Goal: Transaction & Acquisition: Purchase product/service

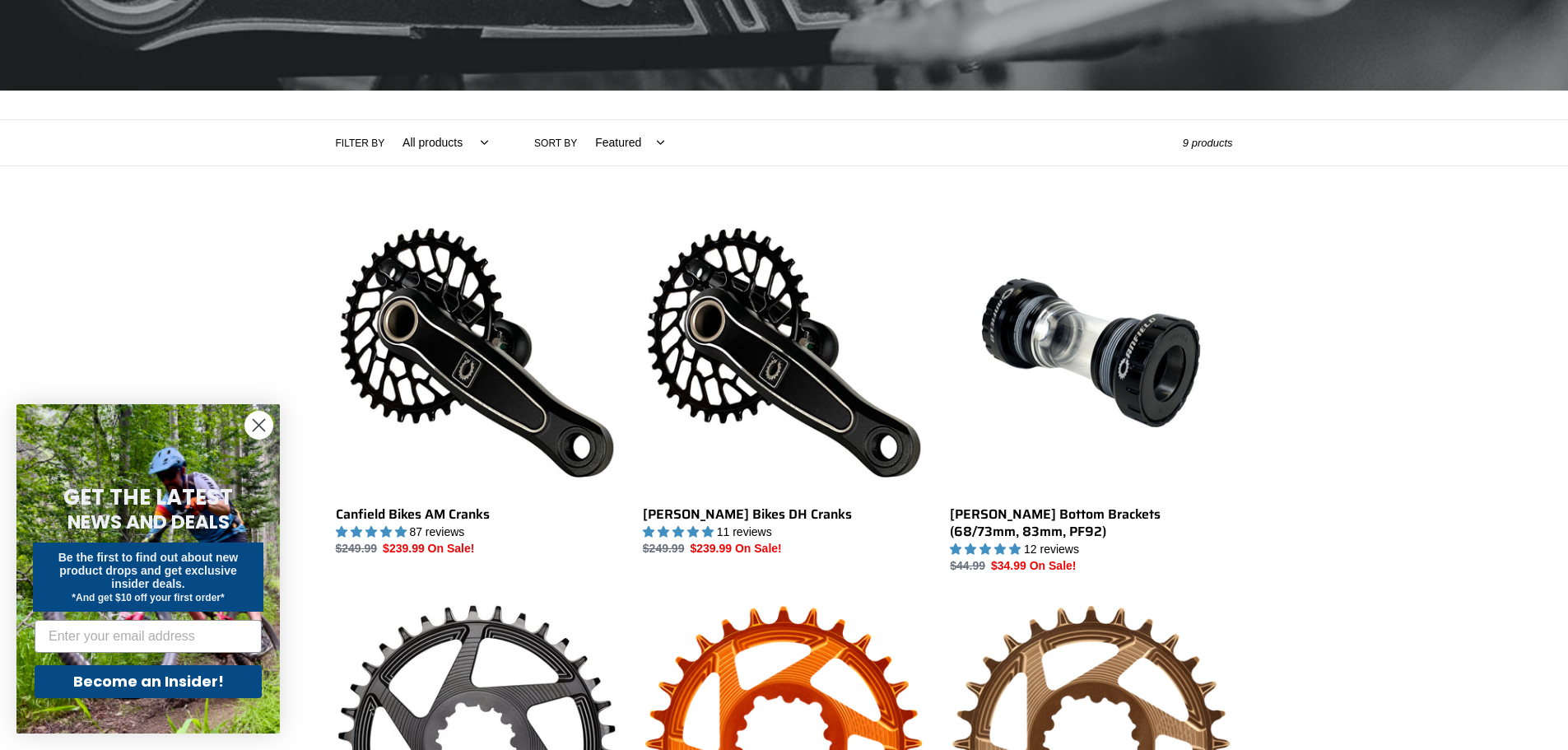
scroll to position [412, 0]
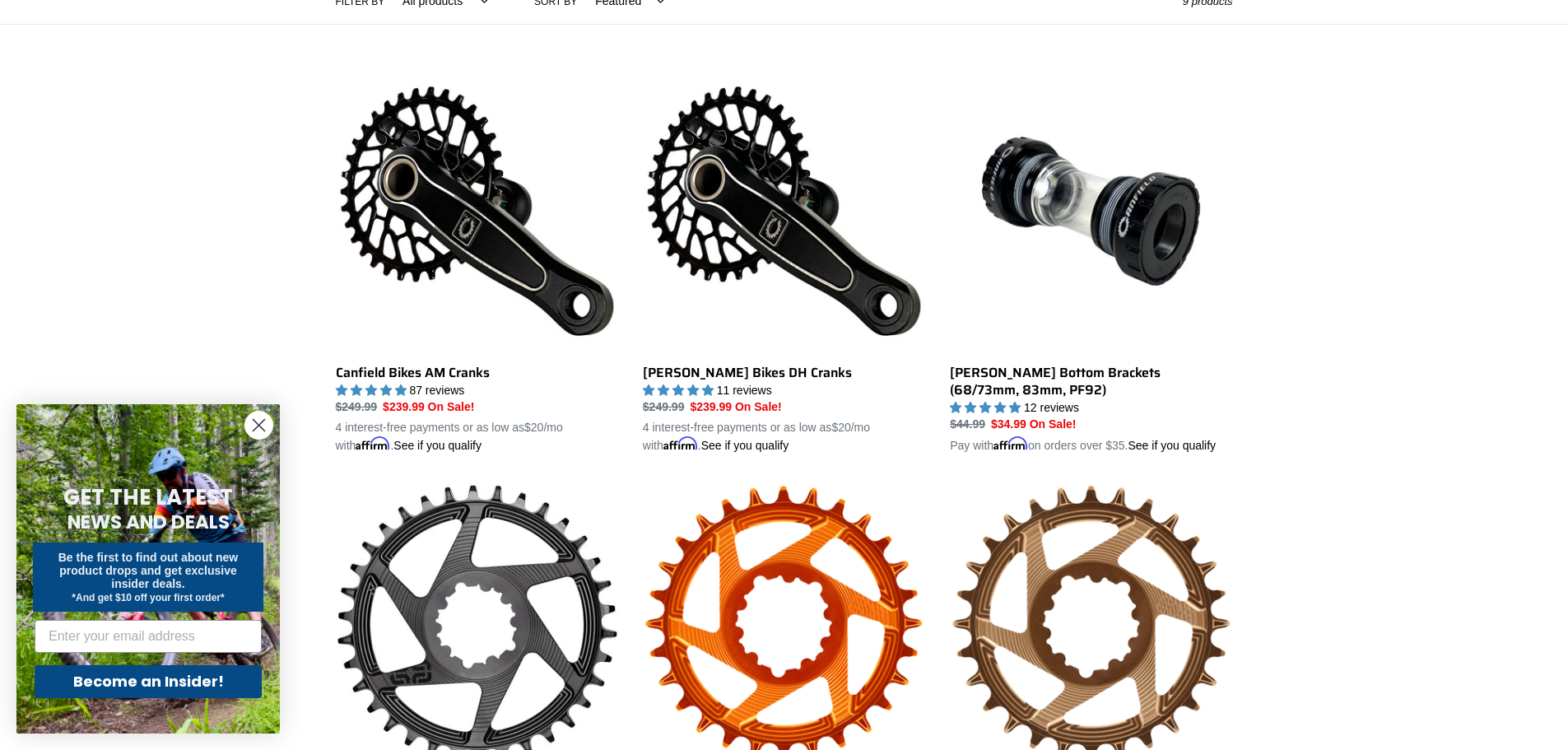
click at [266, 421] on circle "Close dialog" at bounding box center [258, 425] width 27 height 27
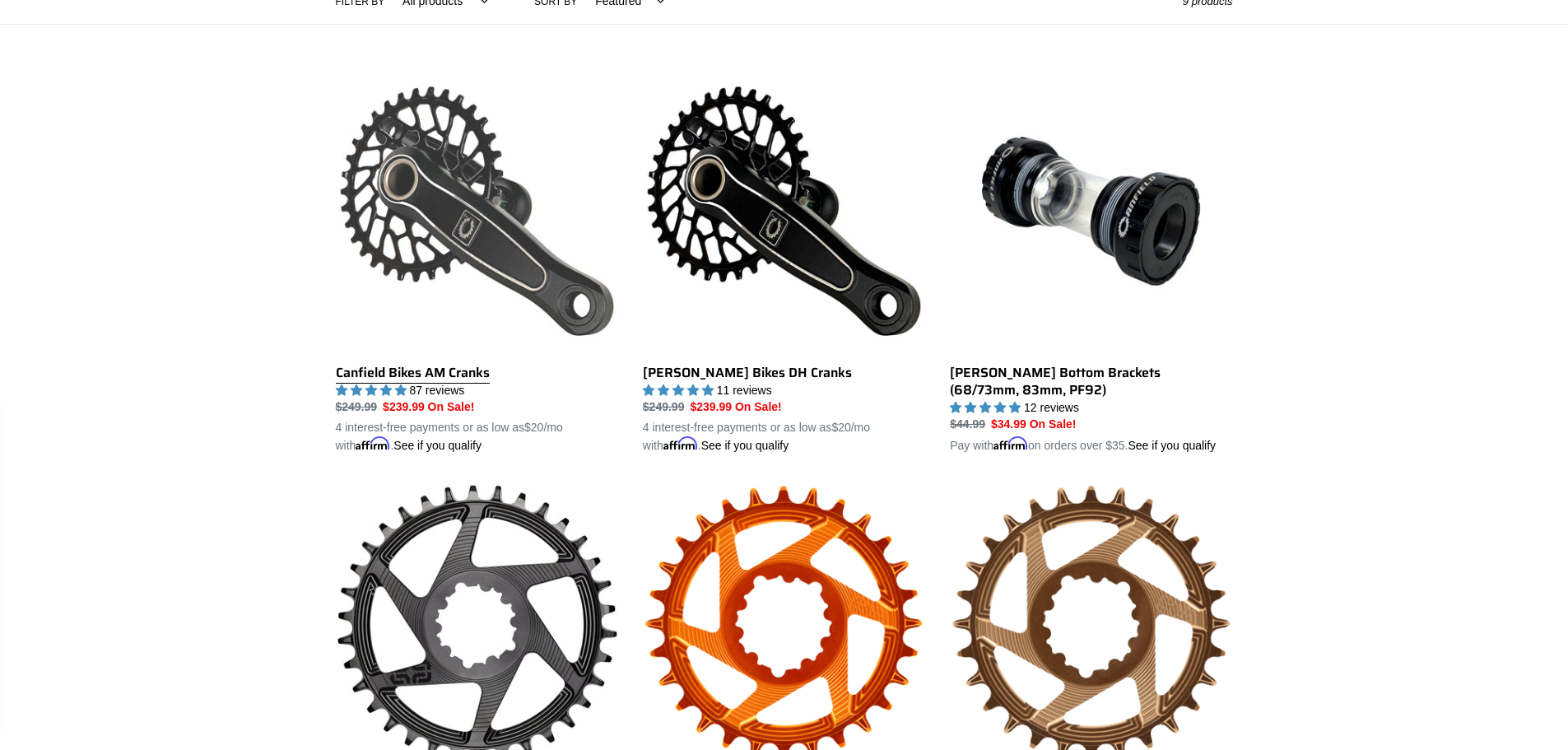
click at [399, 206] on link "Canfield Bikes AM Cranks" at bounding box center [477, 263] width 282 height 386
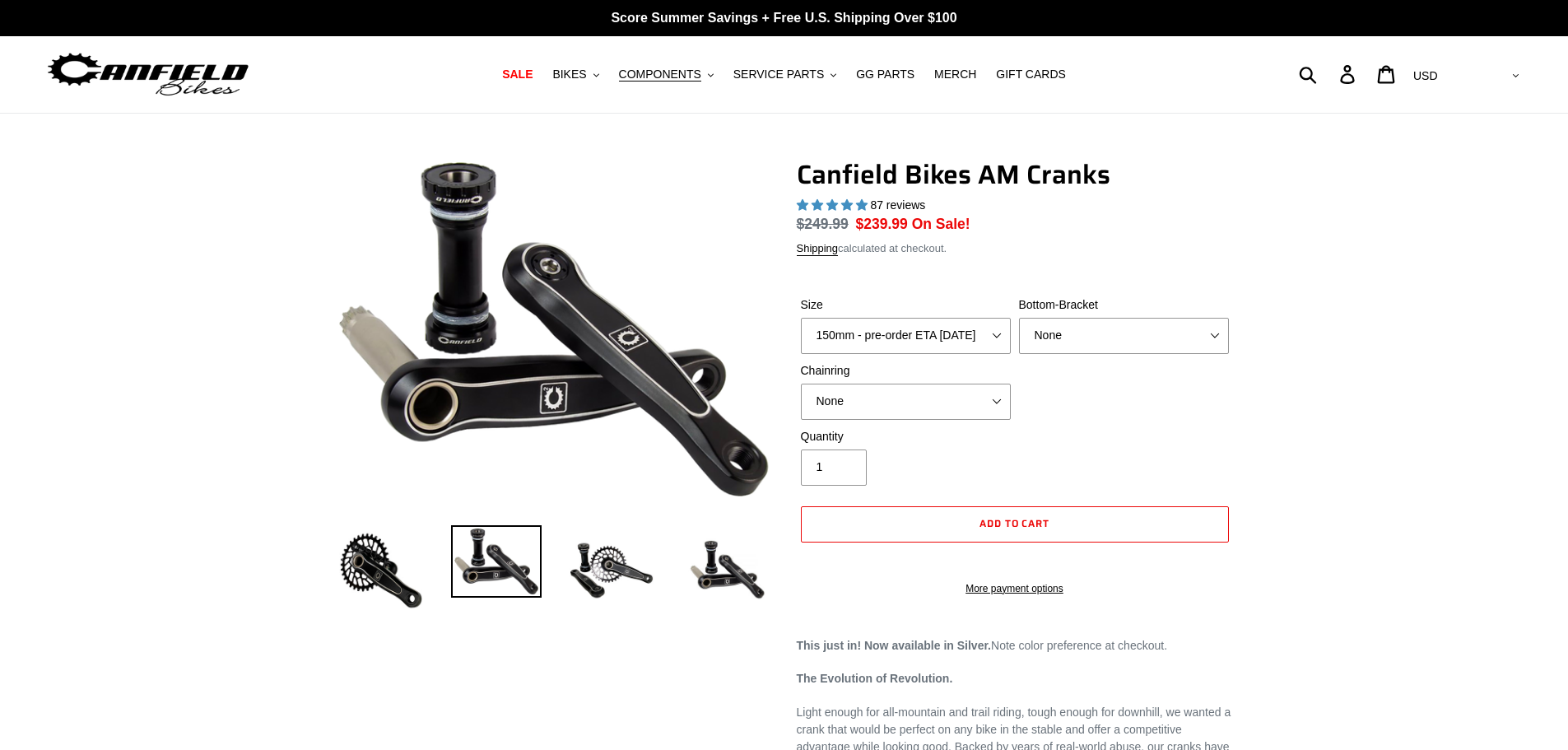
select select "highest-rating"
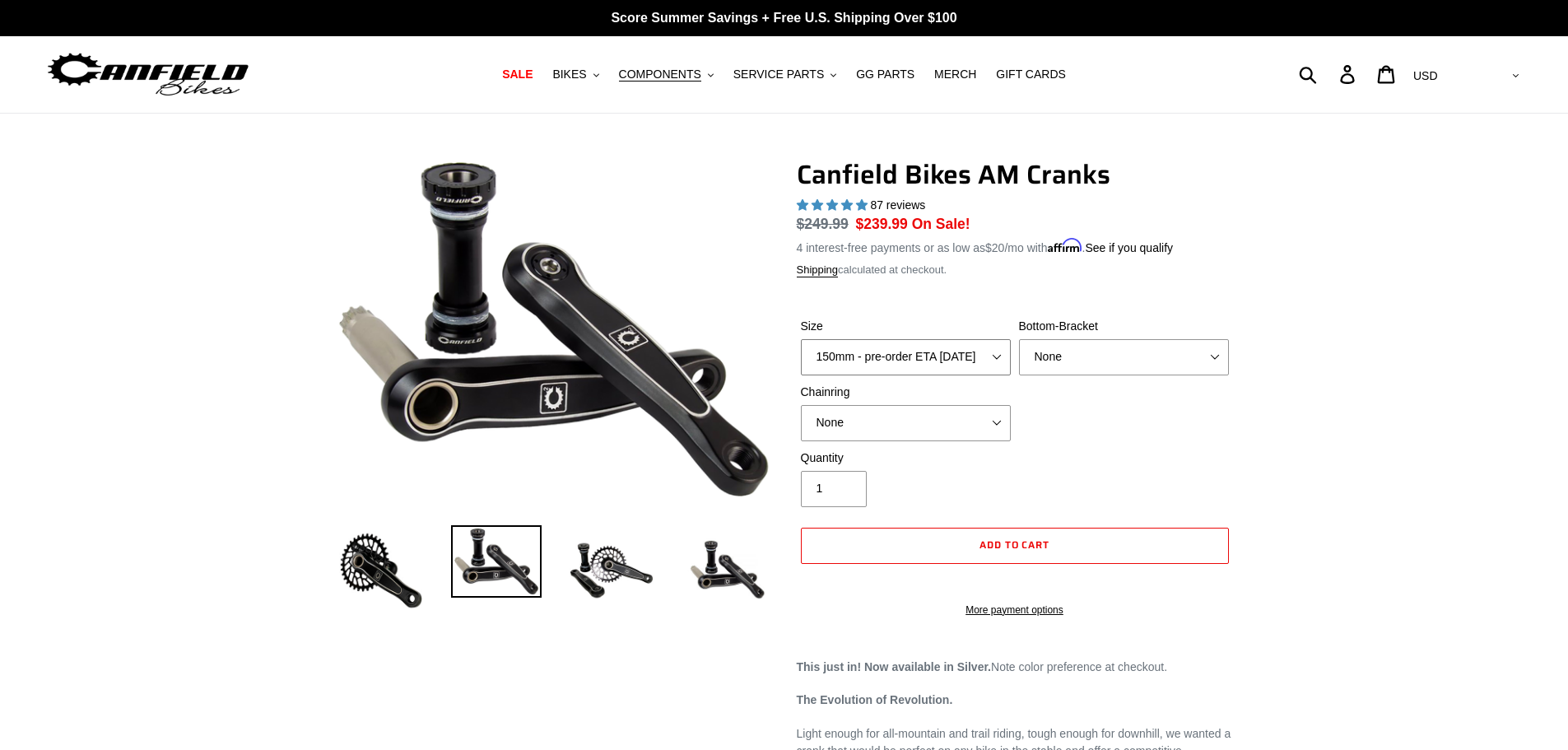
click at [908, 363] on select "150mm - pre-order ETA 10/15/25 155mm - pre-order ETA 10/15/25 160mm - pre-order…" at bounding box center [906, 357] width 210 height 37
select select "160mm - pre-order ETA 10/15/25"
click at [801, 339] on select "150mm - pre-order ETA 10/15/25 155mm - pre-order ETA 10/15/25 160mm - pre-order…" at bounding box center [906, 357] width 210 height 37
click at [1065, 360] on select "None BSA Threaded 68/73mm Press Fit PF92" at bounding box center [1124, 357] width 210 height 37
drag, startPoint x: 1263, startPoint y: 421, endPoint x: 1255, endPoint y: 425, distance: 8.9
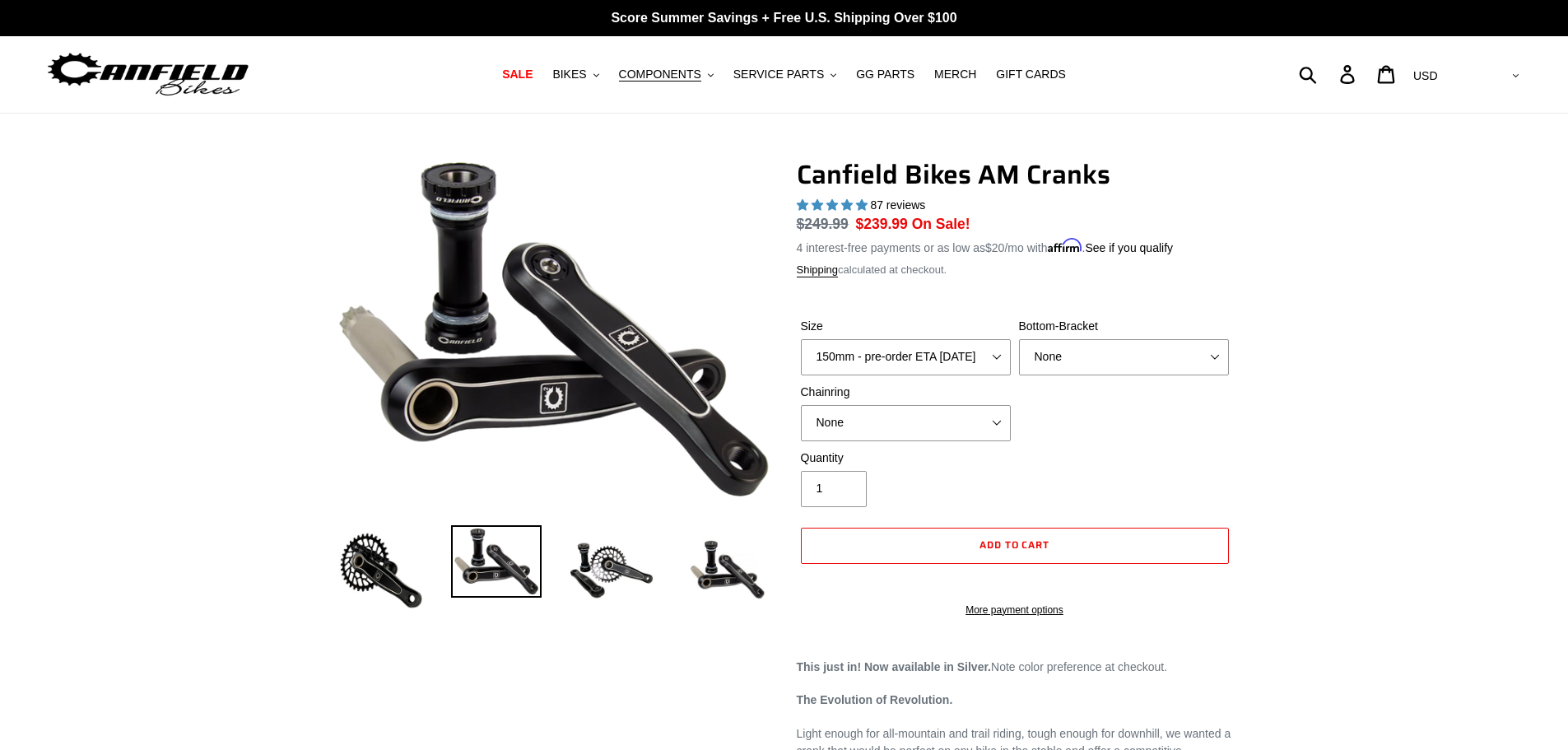
click at [975, 421] on select "None 30t Round (Boost 148) 30t Oval (Boost 148) 32t Round (Boost 148) 32t Oval …" at bounding box center [906, 423] width 210 height 37
click at [801, 406] on select "None 30t Round (Boost 148) 30t Oval (Boost 148) 32t Round (Boost 148) 32t Oval …" at bounding box center [906, 423] width 210 height 37
click at [938, 423] on select "None 30t Round (Boost 148) 30t Oval (Boost 148) 32t Round (Boost 148) 32t Oval …" at bounding box center [906, 423] width 210 height 37
select select "32t Round (Boost 148)"
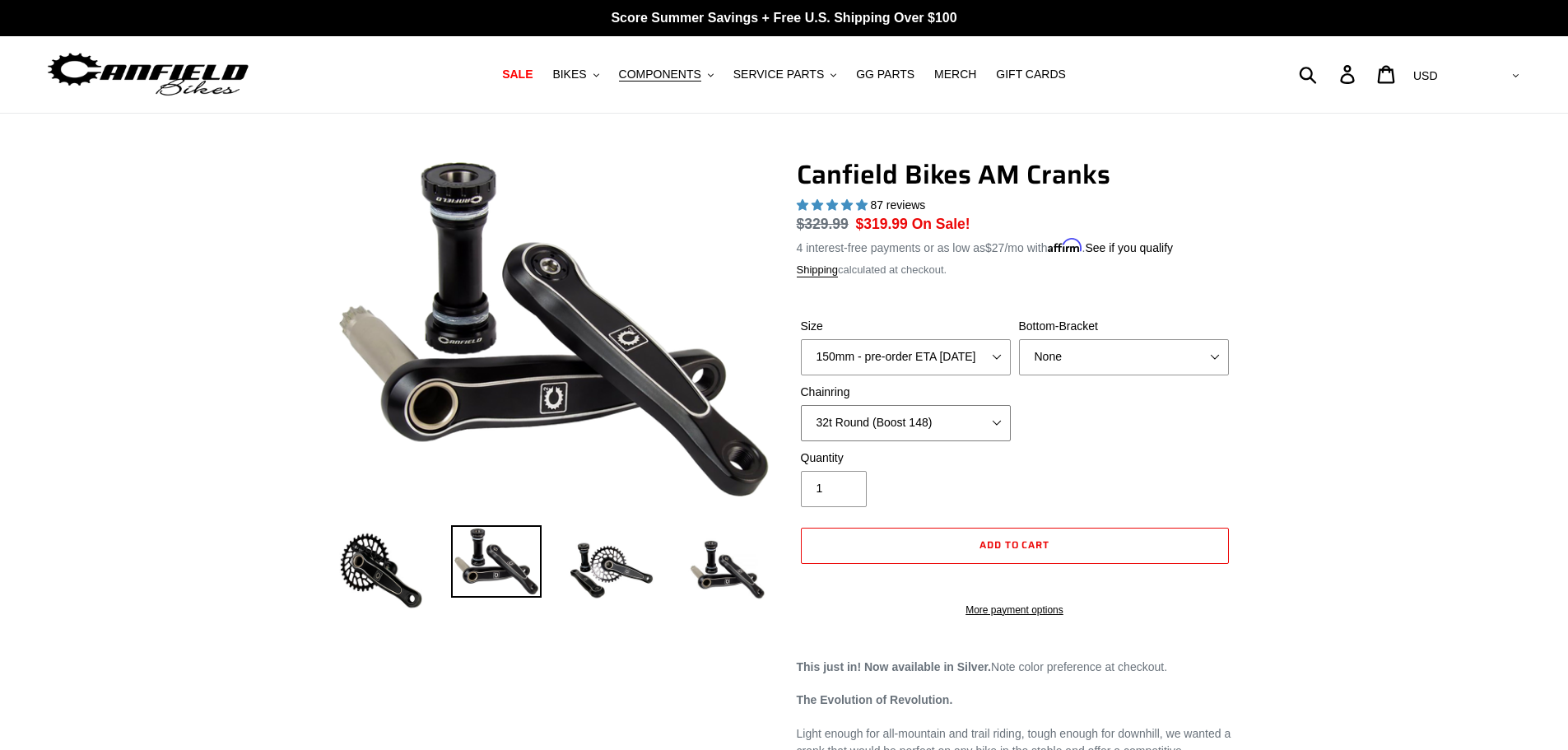
click at [801, 406] on select "None 30t Round (Boost 148) 30t Oval (Boost 148) 32t Round (Boost 148) 32t Oval …" at bounding box center [906, 423] width 210 height 37
click at [1108, 450] on div "Quantity 1" at bounding box center [1014, 482] width 436 height 66
drag, startPoint x: 379, startPoint y: 560, endPoint x: 395, endPoint y: 560, distance: 16.0
click at [382, 560] on img at bounding box center [381, 571] width 90 height 90
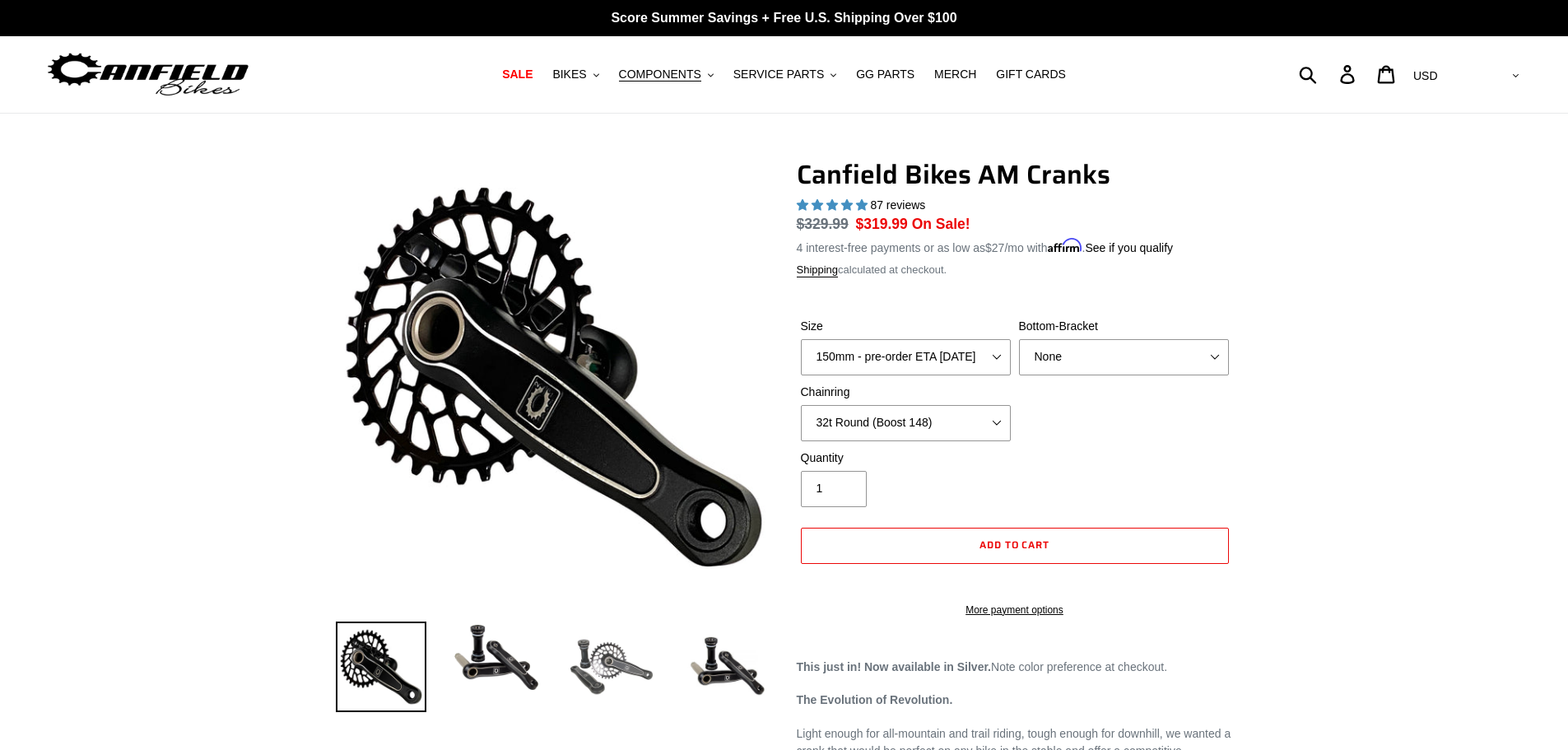
click at [575, 671] on img at bounding box center [612, 666] width 90 height 90
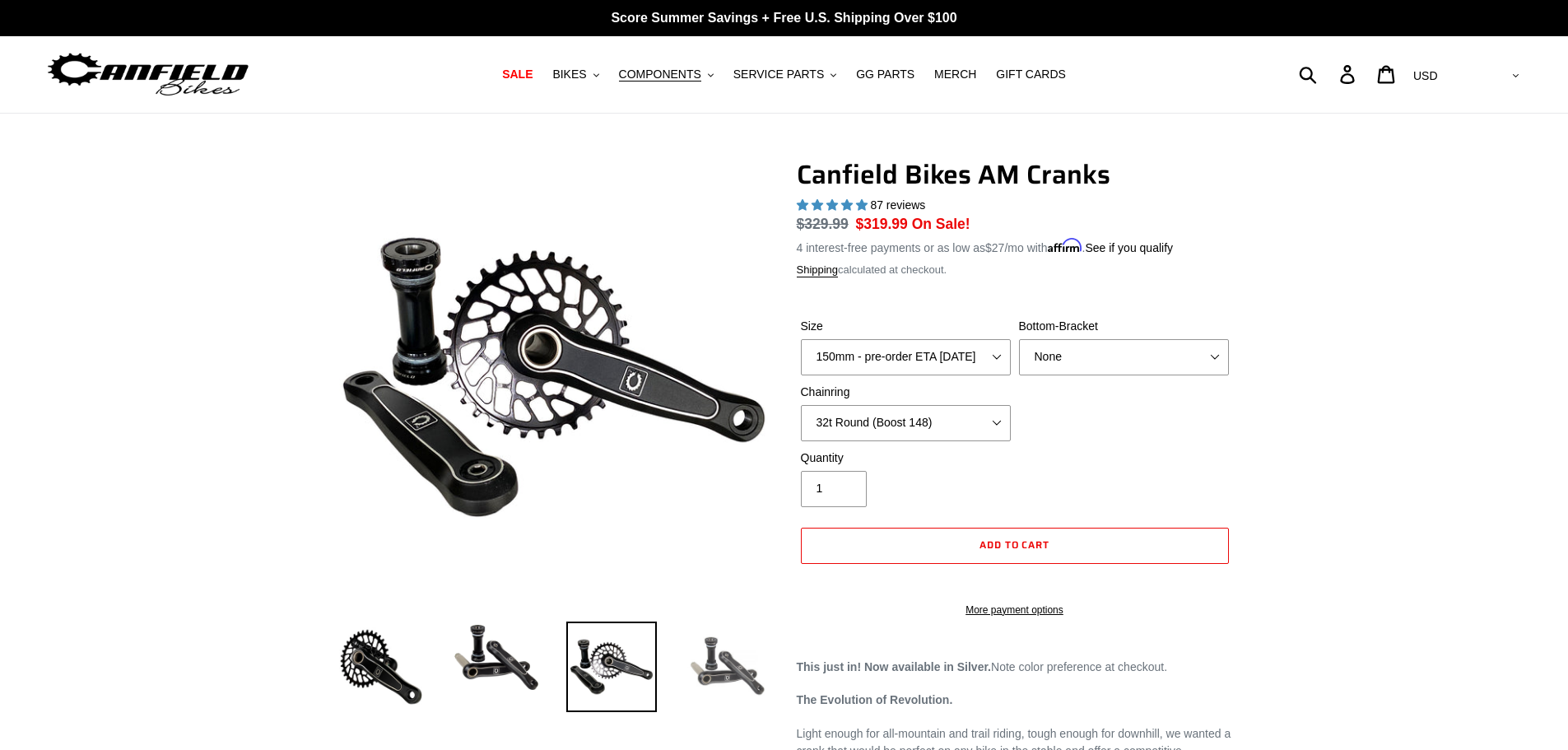
click at [707, 666] on img at bounding box center [726, 666] width 90 height 90
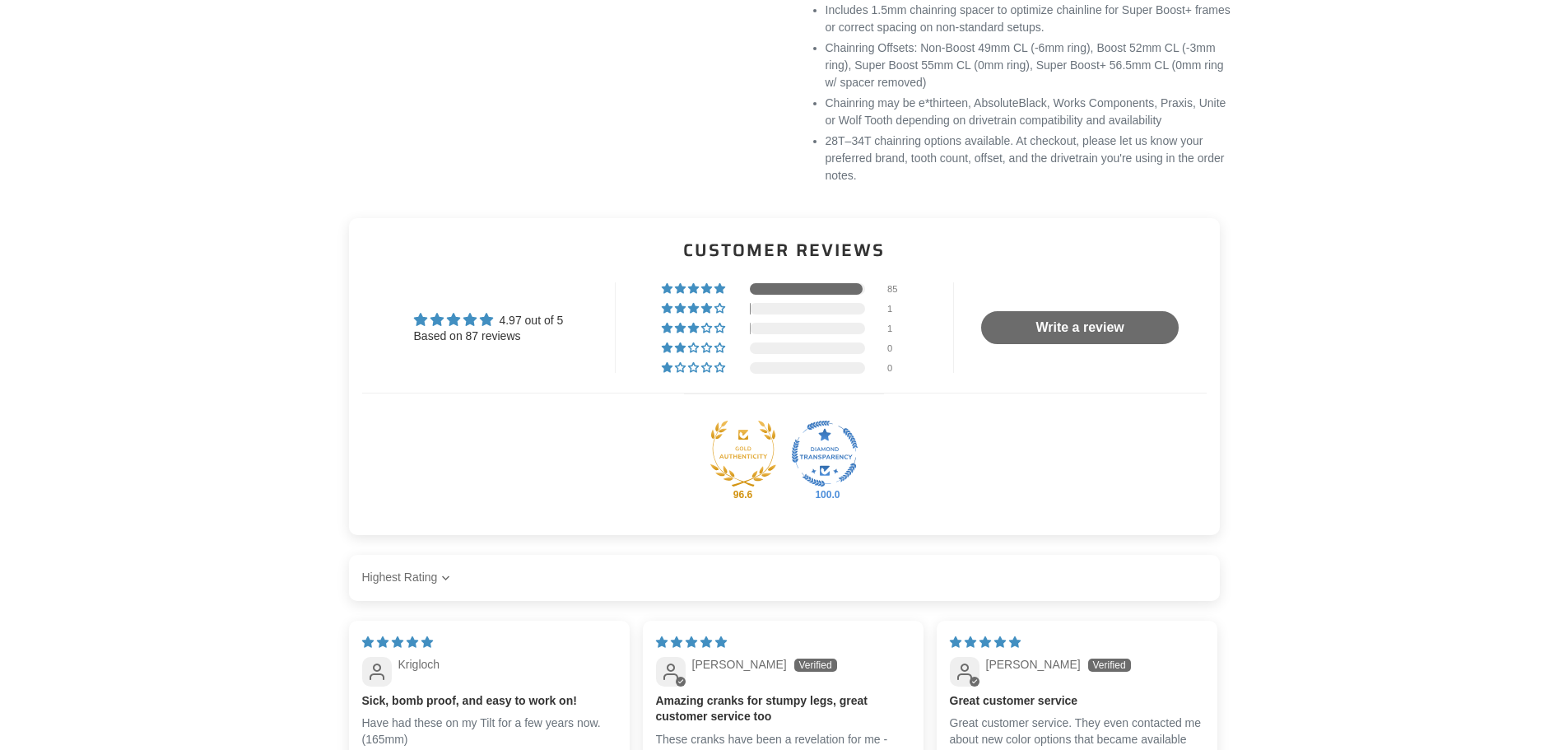
scroll to position [1812, 0]
